Goal: Navigation & Orientation: Find specific page/section

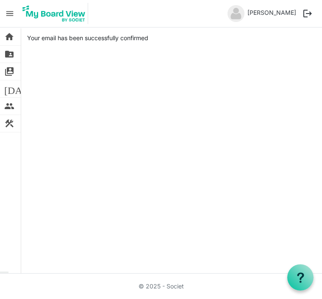
click at [15, 16] on span "menu" at bounding box center [10, 14] width 16 height 16
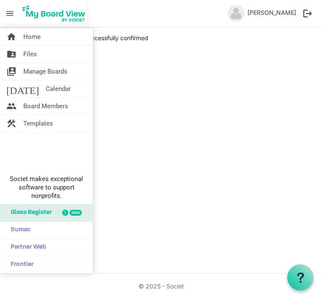
click at [82, 119] on link "construction Templates" at bounding box center [46, 123] width 93 height 17
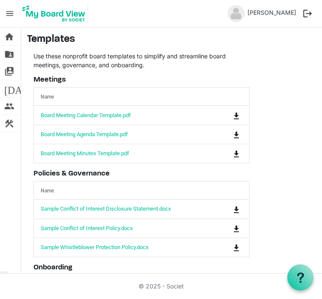
click at [13, 37] on span "home" at bounding box center [9, 36] width 10 height 17
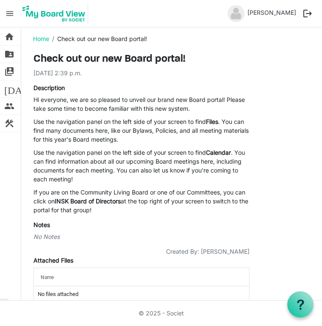
scroll to position [3, 0]
